Goal: Check status: Check status

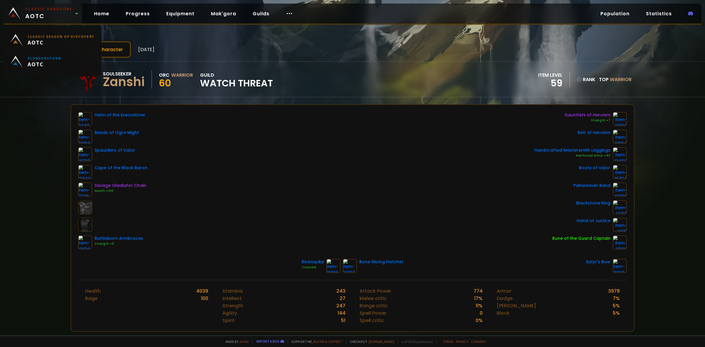
click at [46, 16] on span "Classic Hardcore AOTC" at bounding box center [48, 13] width 47 height 14
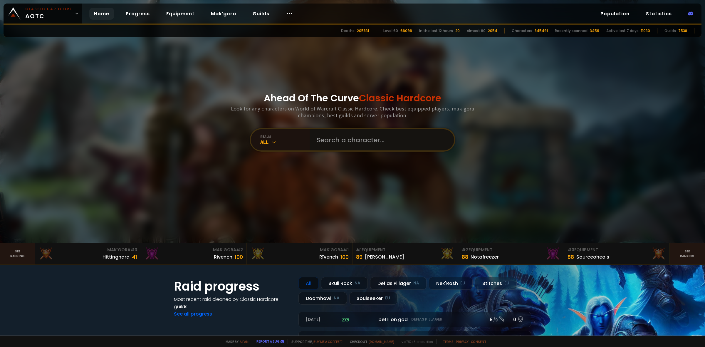
click at [334, 142] on input "text" at bounding box center [380, 139] width 134 height 21
type input "mikasept"
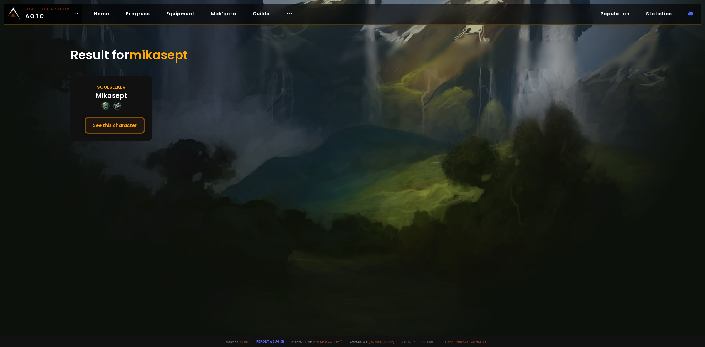
click at [123, 117] on button "See this character" at bounding box center [115, 125] width 60 height 17
